Goal: Task Accomplishment & Management: Complete application form

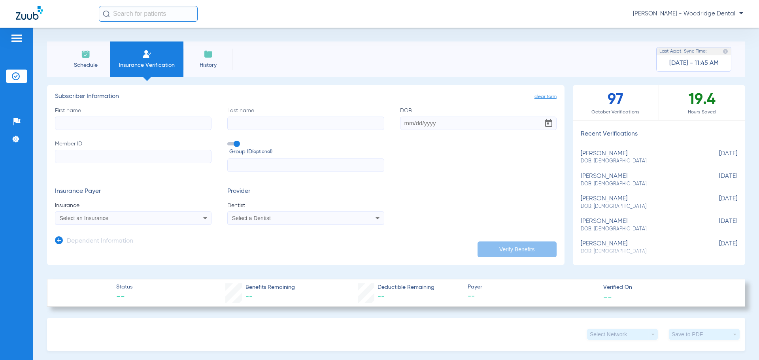
click at [117, 123] on input "First name" at bounding box center [133, 123] width 157 height 13
type input "[PERSON_NAME]"
type input "azuillr"
type input "[DATE]"
click at [93, 161] on input "Member ID" at bounding box center [133, 156] width 157 height 13
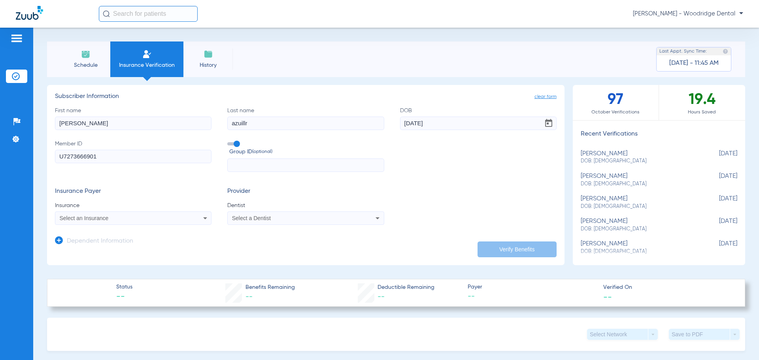
type input "U7273666901"
click at [107, 217] on span "Select an Insurance" at bounding box center [84, 218] width 49 height 6
type input "ambet"
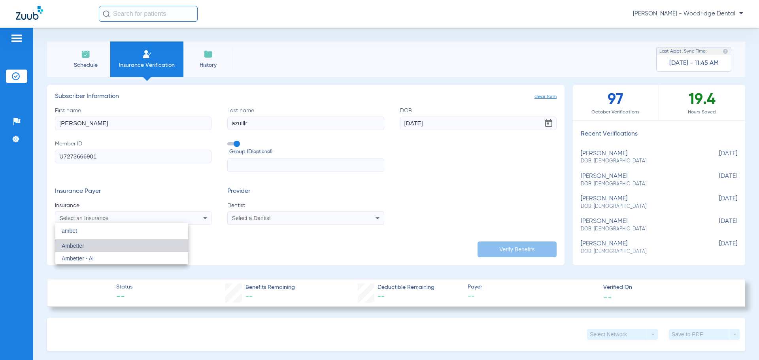
click at [101, 246] on mat-option "Ambetter" at bounding box center [121, 246] width 133 height 13
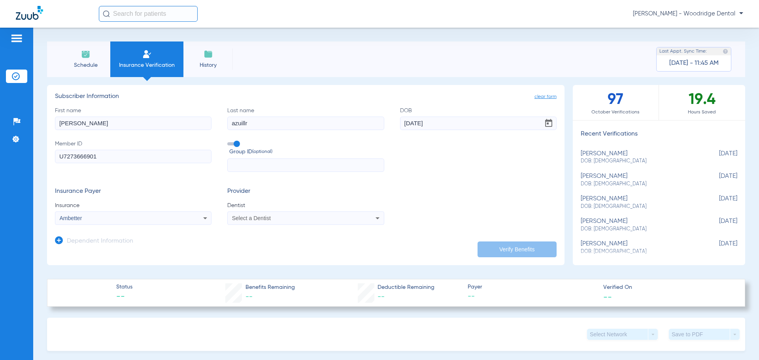
click at [275, 218] on div "Select a Dentist" at bounding box center [291, 219] width 118 height 6
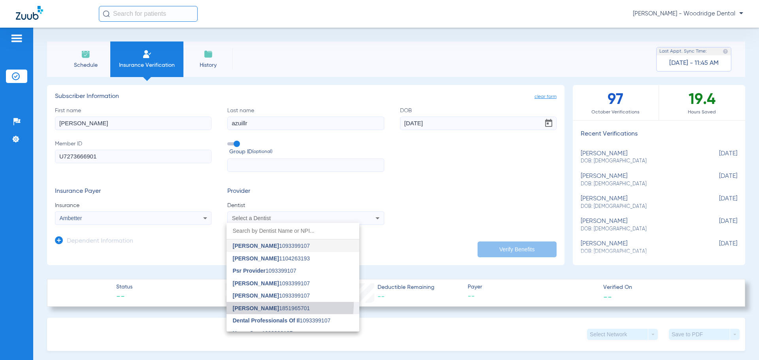
click at [276, 304] on mat-option "[PERSON_NAME] 1851965701" at bounding box center [293, 308] width 133 height 13
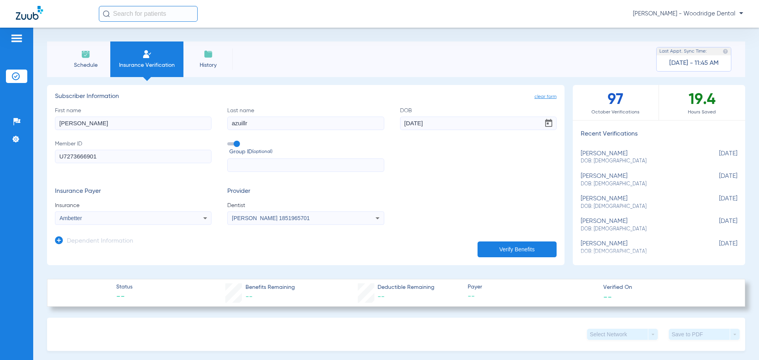
click at [529, 250] on button "Verify Benefits" at bounding box center [517, 250] width 79 height 16
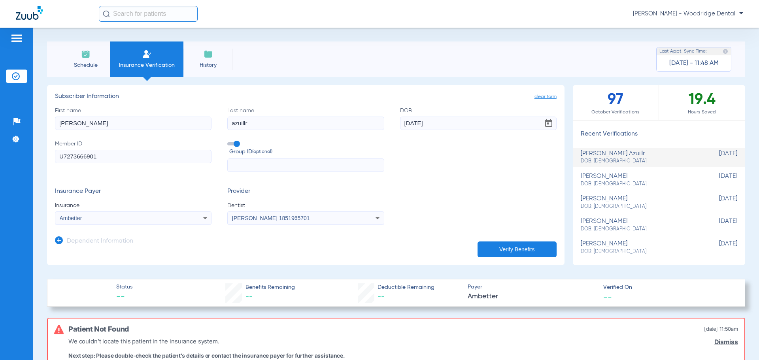
click at [202, 220] on icon at bounding box center [205, 218] width 9 height 9
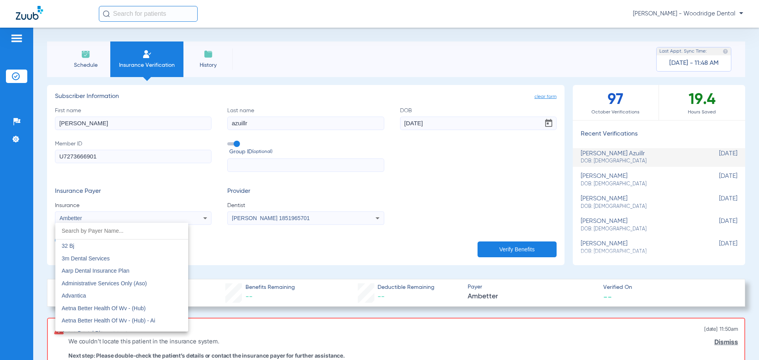
scroll to position [133, 0]
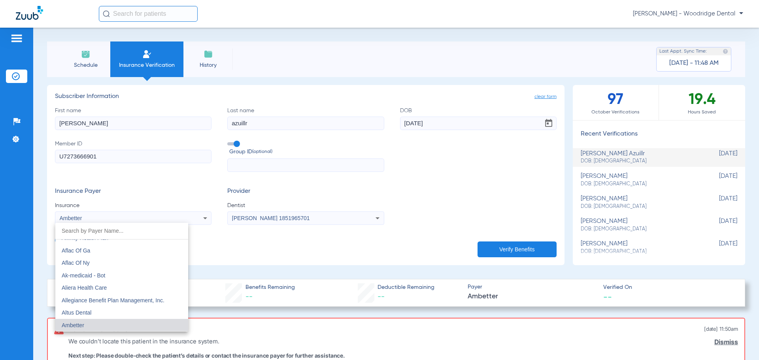
click at [155, 233] on input "dropdown search" at bounding box center [121, 231] width 133 height 16
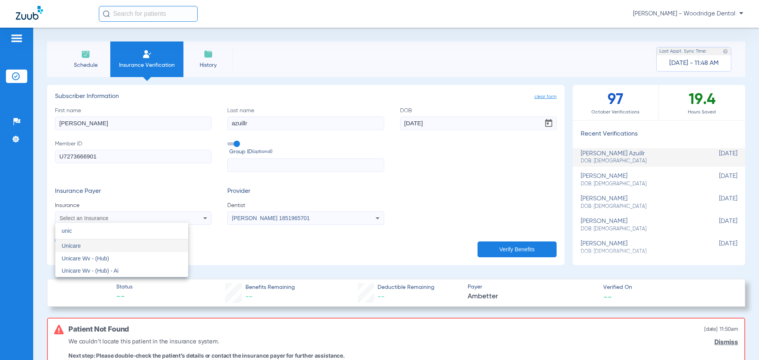
scroll to position [0, 0]
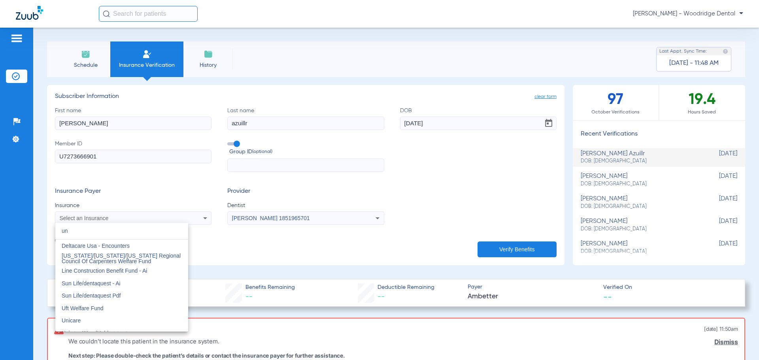
type input "u"
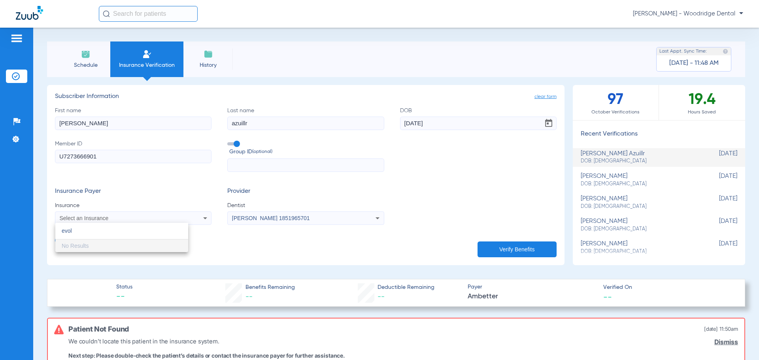
type input "evol"
click at [203, 217] on div at bounding box center [379, 180] width 759 height 360
